Goal: Task Accomplishment & Management: Manage account settings

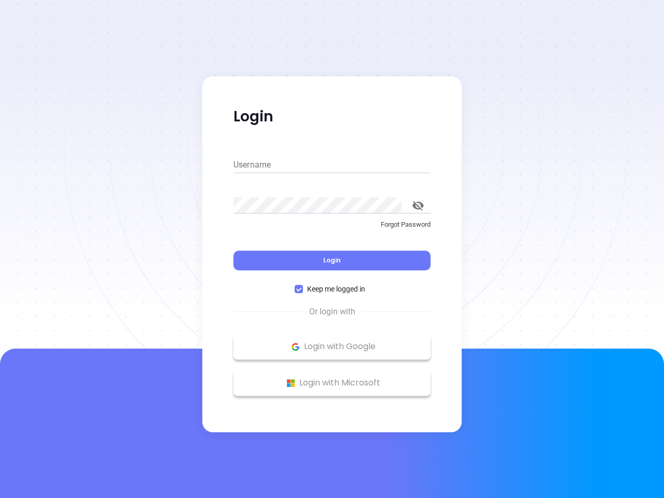
click at [332, 249] on div "Login" at bounding box center [332, 254] width 197 height 32
click at [332, 165] on input "Username" at bounding box center [332, 165] width 197 height 17
click at [418, 206] on icon "toggle password visibility" at bounding box center [418, 206] width 11 height 10
click at [332, 261] on span "Login" at bounding box center [332, 260] width 18 height 9
click at [332, 289] on span "Keep me logged in" at bounding box center [336, 288] width 66 height 11
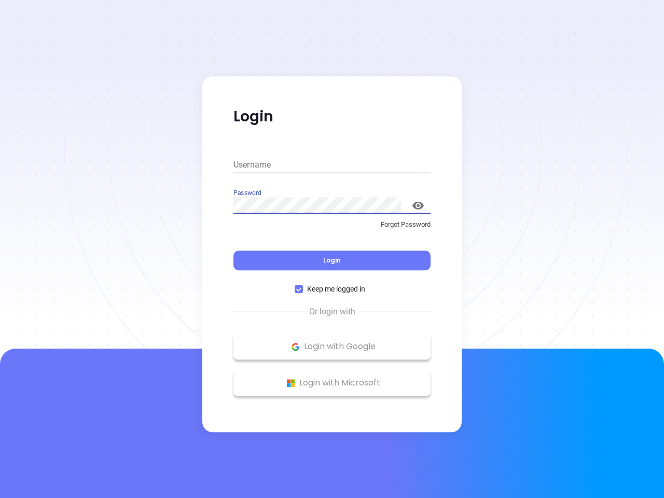
click at [303, 289] on input "Keep me logged in" at bounding box center [299, 289] width 8 height 8
checkbox input "false"
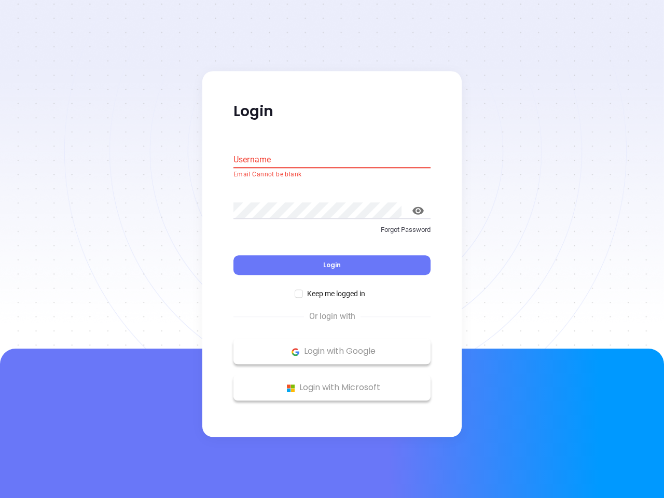
click at [332, 347] on p "Login with Google" at bounding box center [332, 352] width 187 height 16
click at [332, 383] on p "Login with Microsoft" at bounding box center [332, 388] width 187 height 16
